Goal: Navigation & Orientation: Find specific page/section

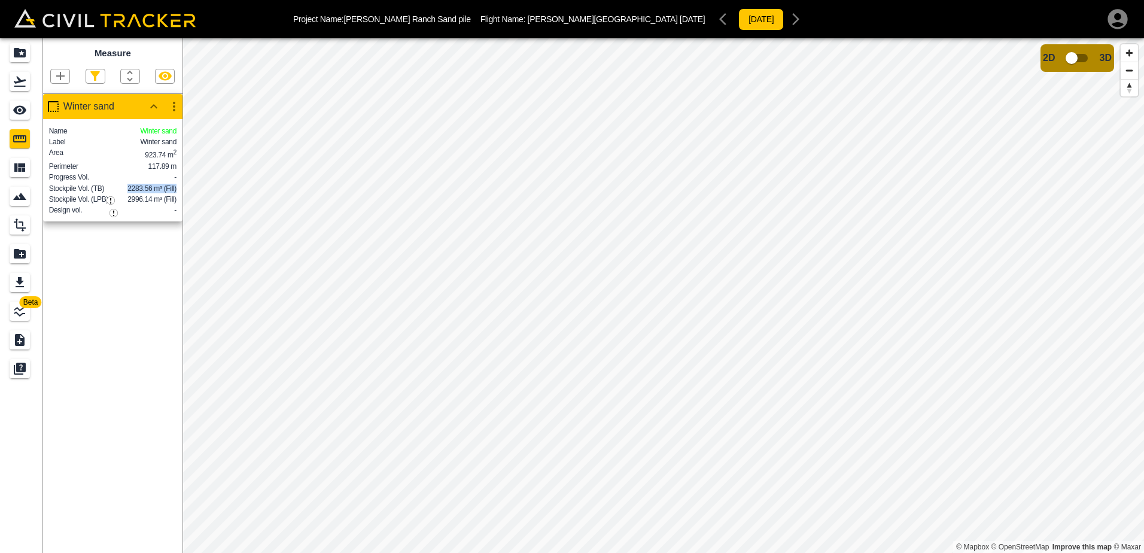
click at [109, 199] on img "button" at bounding box center [110, 200] width 8 height 8
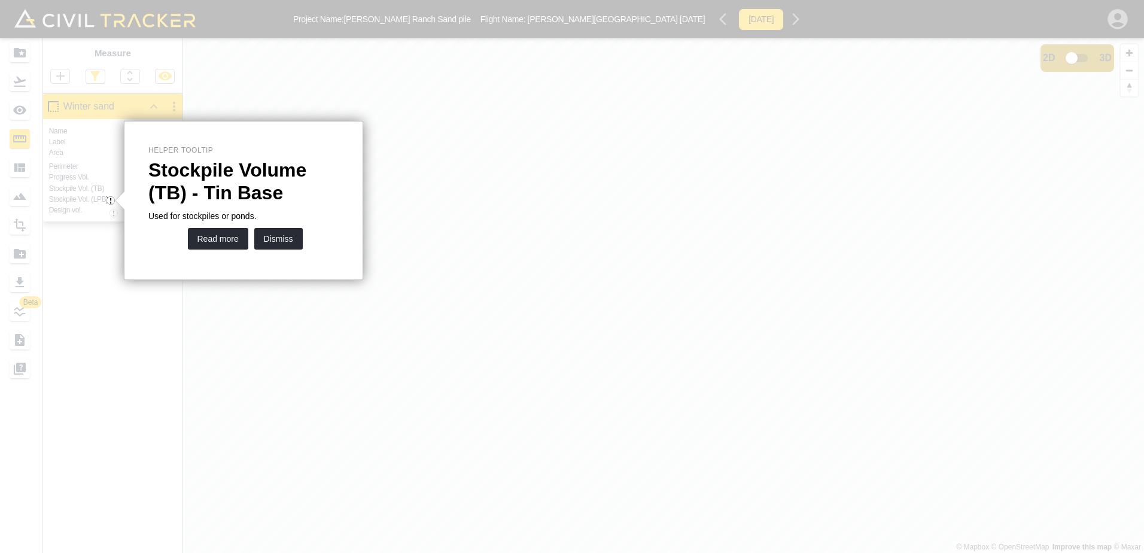
click at [120, 364] on div at bounding box center [629, 276] width 1029 height 553
click at [114, 208] on div at bounding box center [110, 379] width 8 height 348
click at [279, 240] on button "Dismiss" at bounding box center [278, 239] width 48 height 22
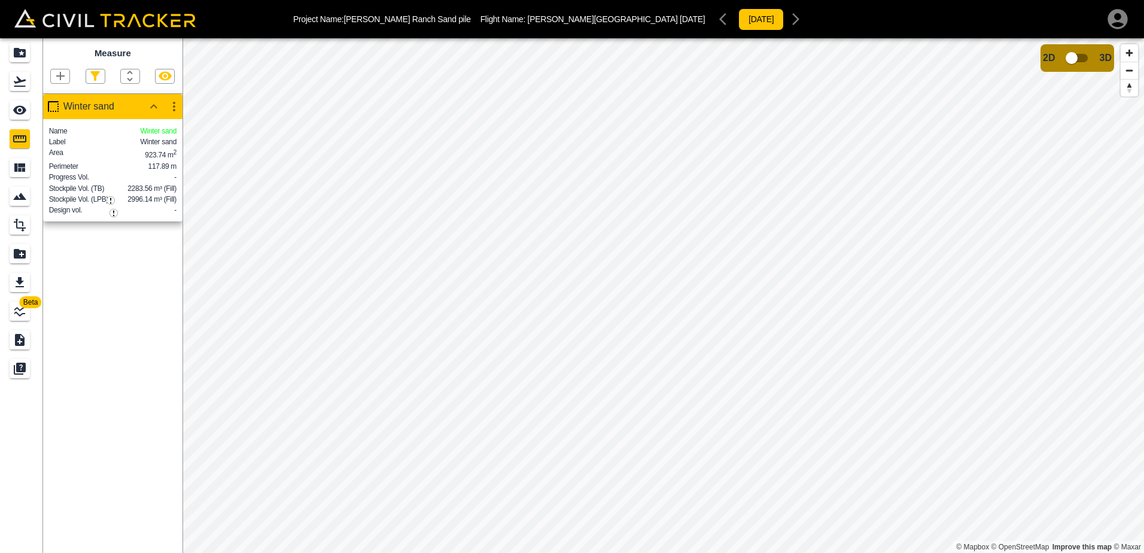
click at [113, 214] on img "button" at bounding box center [113, 213] width 8 height 8
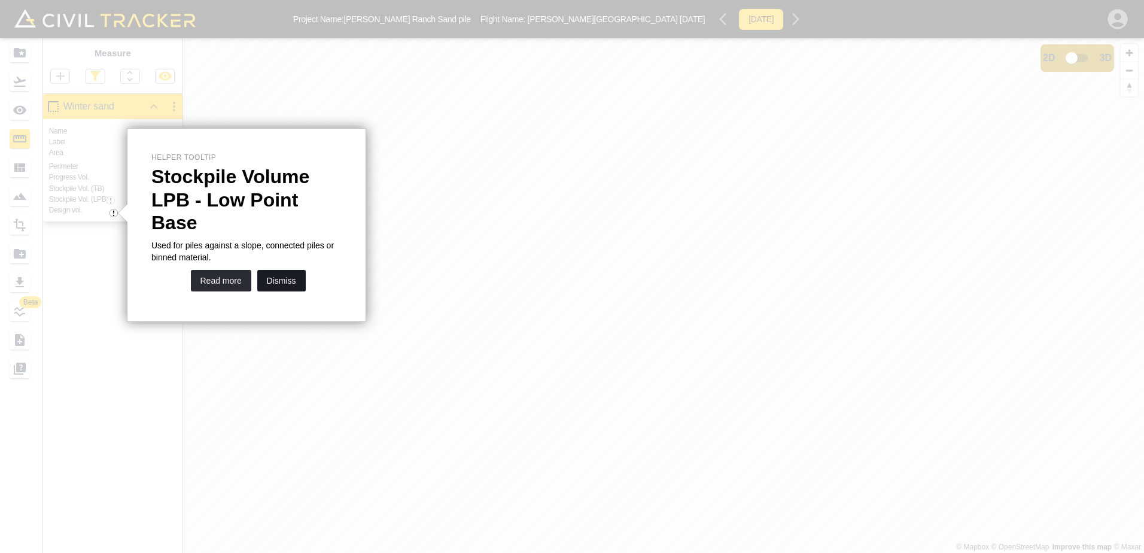
click at [286, 270] on button "Dismiss" at bounding box center [281, 281] width 48 height 22
